Goal: Find specific page/section: Find specific page/section

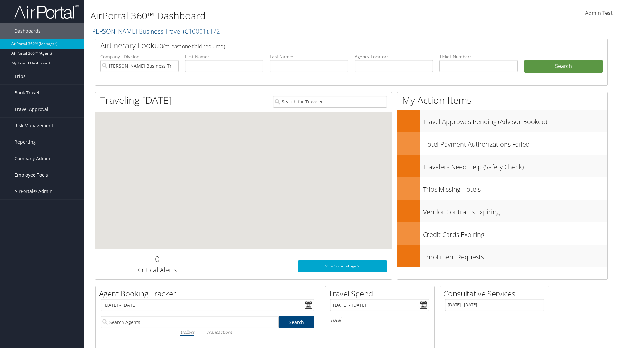
click at [42, 175] on span "Employee Tools" at bounding box center [32, 175] width 34 height 16
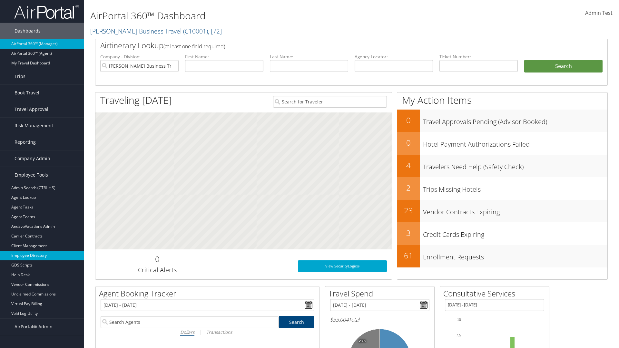
click at [42, 256] on link "Employee Directory" at bounding box center [42, 256] width 84 height 10
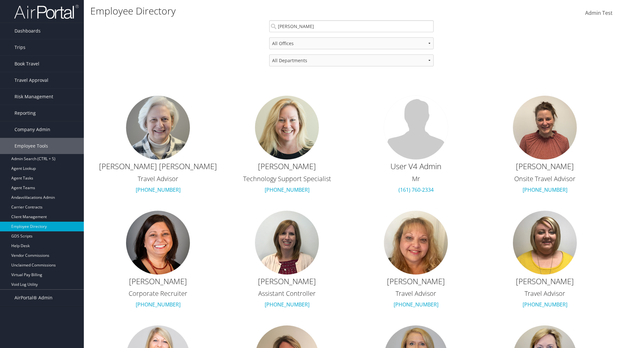
type input "[PERSON_NAME]"
click at [351, 38] on div "[PERSON_NAME]" at bounding box center [352, 38] width 162 height 6
